Goal: Use online tool/utility: Utilize a website feature to perform a specific function

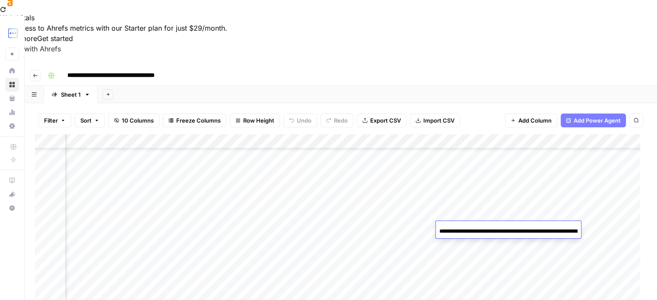
scroll to position [302, 312]
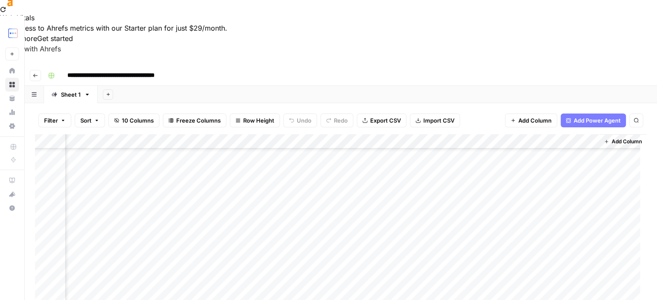
click at [305, 228] on div "Add Column" at bounding box center [340, 235] width 611 height 203
click at [177, 209] on div "Add Column" at bounding box center [340, 235] width 611 height 203
click at [177, 198] on div "Add Column" at bounding box center [340, 235] width 611 height 203
click at [232, 195] on div "Add Column" at bounding box center [340, 235] width 611 height 203
click at [175, 194] on div "Add Column" at bounding box center [340, 235] width 611 height 203
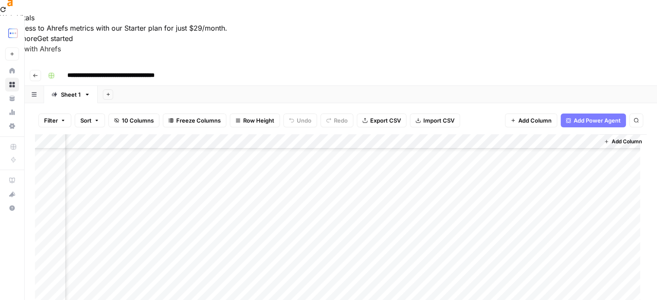
click at [175, 194] on div "Add Column" at bounding box center [340, 235] width 611 height 203
click at [181, 212] on div "Add Column" at bounding box center [340, 235] width 611 height 203
click at [123, 215] on div "Add Column" at bounding box center [340, 235] width 611 height 203
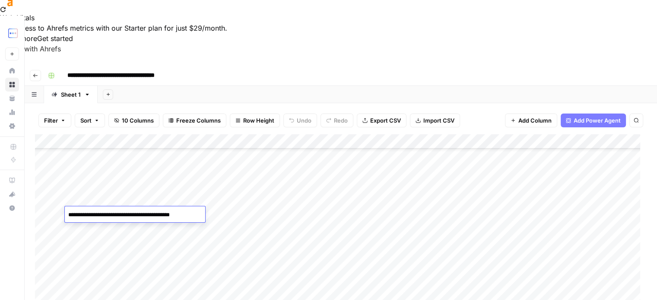
click at [171, 196] on div "Add Column" at bounding box center [340, 235] width 611 height 203
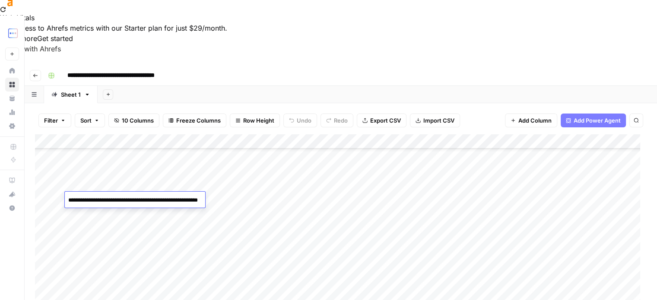
click at [517, 197] on div "Add Column" at bounding box center [340, 235] width 611 height 203
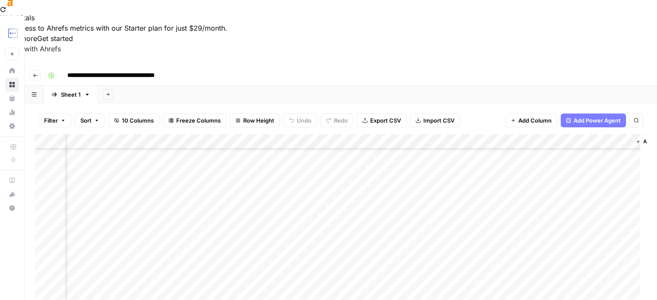
scroll to position [302, 294]
click at [504, 198] on div "Add Column" at bounding box center [340, 235] width 611 height 203
